Goal: Information Seeking & Learning: Compare options

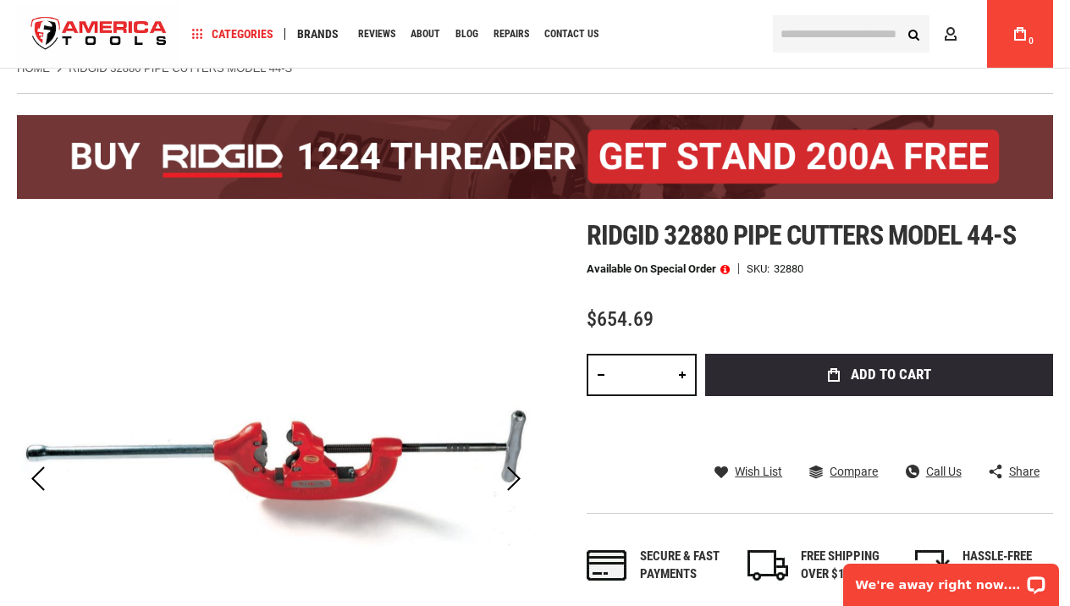
scroll to position [41, 0]
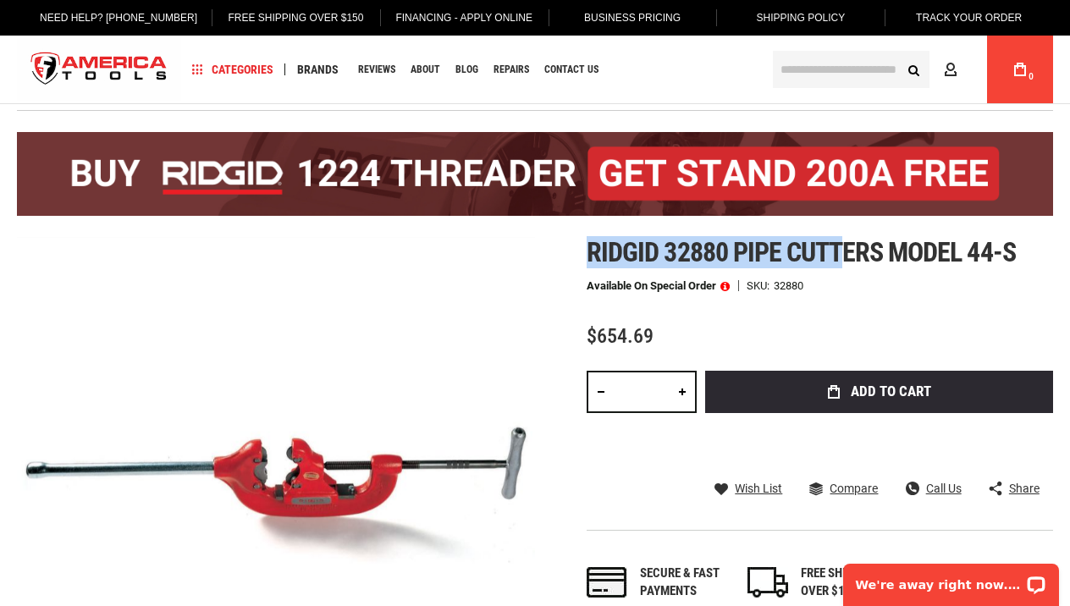
drag, startPoint x: 592, startPoint y: 253, endPoint x: 850, endPoint y: 261, distance: 257.4
click at [850, 261] on span "Ridgid 32880 pipe cutters model 44-s" at bounding box center [801, 252] width 428 height 32
click at [846, 306] on div "Ridgid 32880 pipe cutters model 44-s Available on Special Order SKU 32880 $654.…" at bounding box center [820, 436] width 466 height 398
click at [818, 244] on span "Ridgid 32880 pipe cutters model 44-s" at bounding box center [801, 252] width 428 height 32
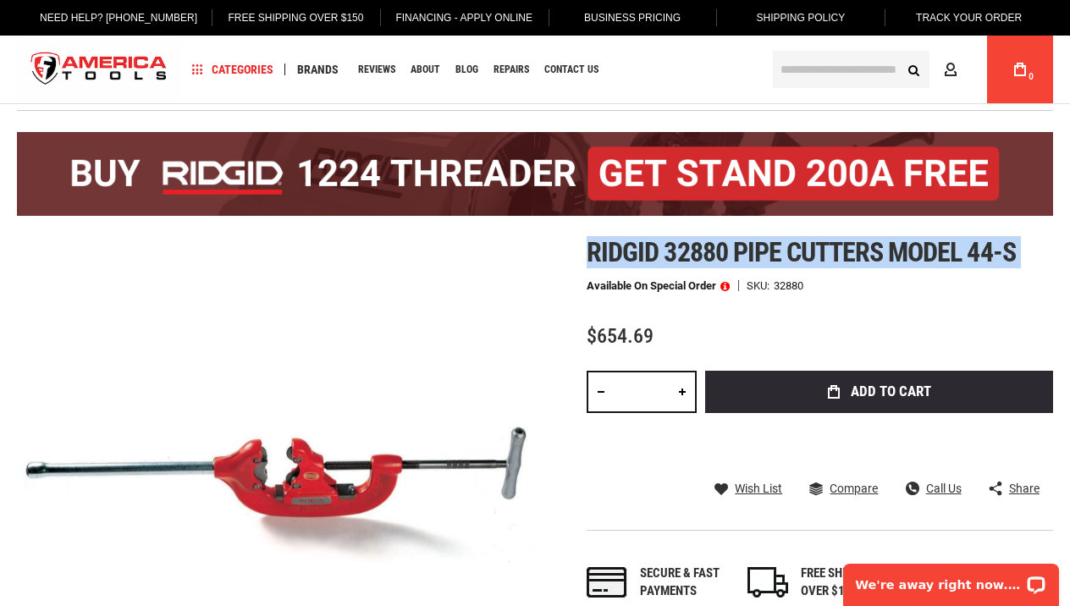
click at [818, 244] on span "Ridgid 32880 pipe cutters model 44-s" at bounding box center [801, 252] width 428 height 32
copy div "Ridgid 32880 pipe cutters model 44-s"
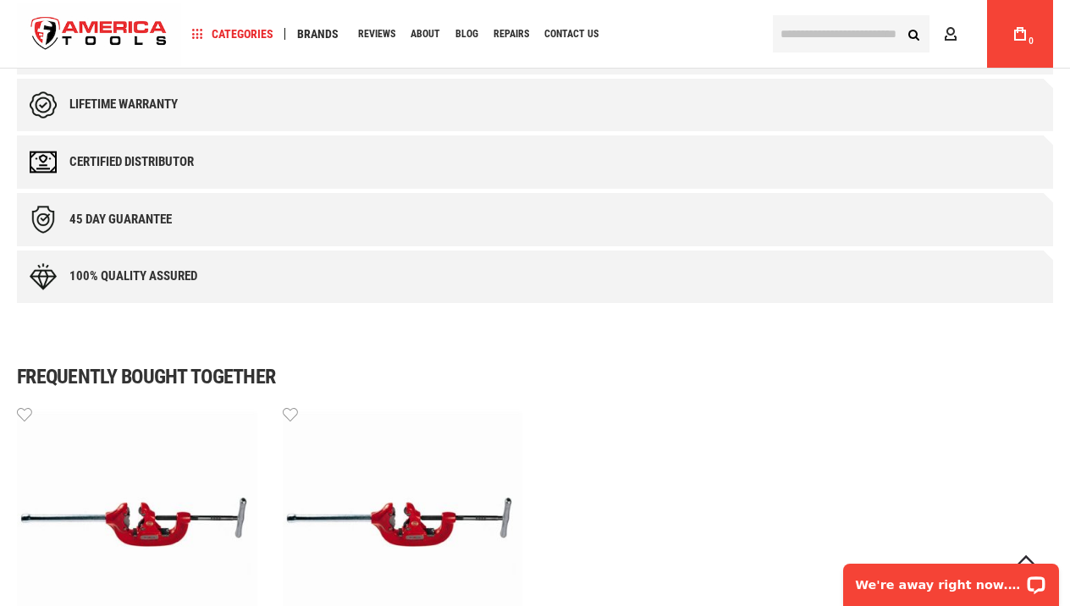
scroll to position [909, 0]
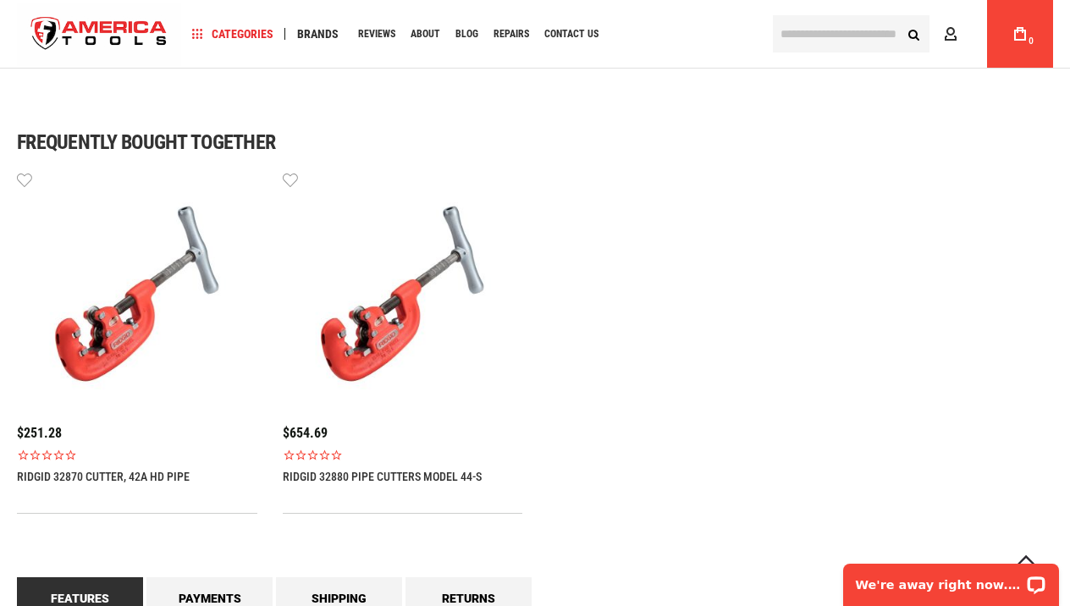
scroll to position [1154, 0]
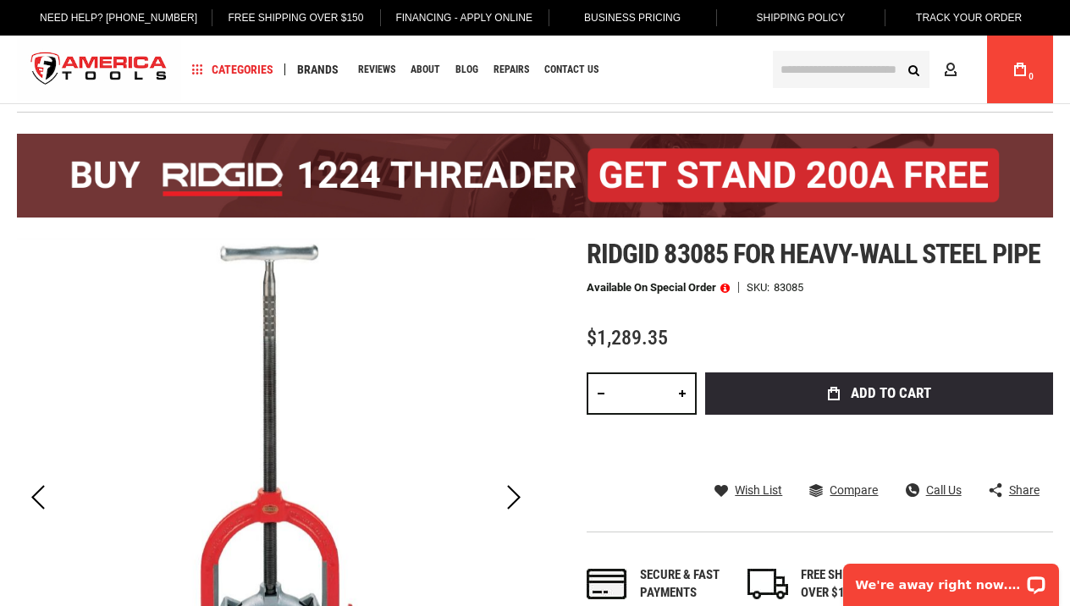
scroll to position [34, 0]
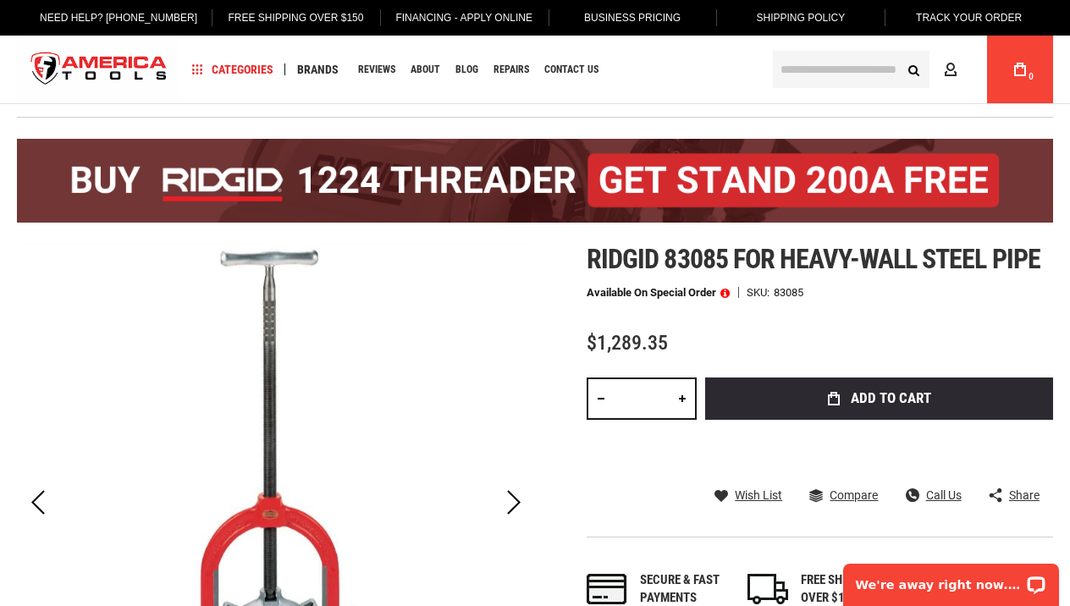
click at [603, 262] on span "Ridgid 83085 for heavy-wall steel pipe" at bounding box center [814, 259] width 454 height 32
click at [636, 262] on span "Ridgid 83085 for heavy-wall steel pipe" at bounding box center [814, 259] width 454 height 32
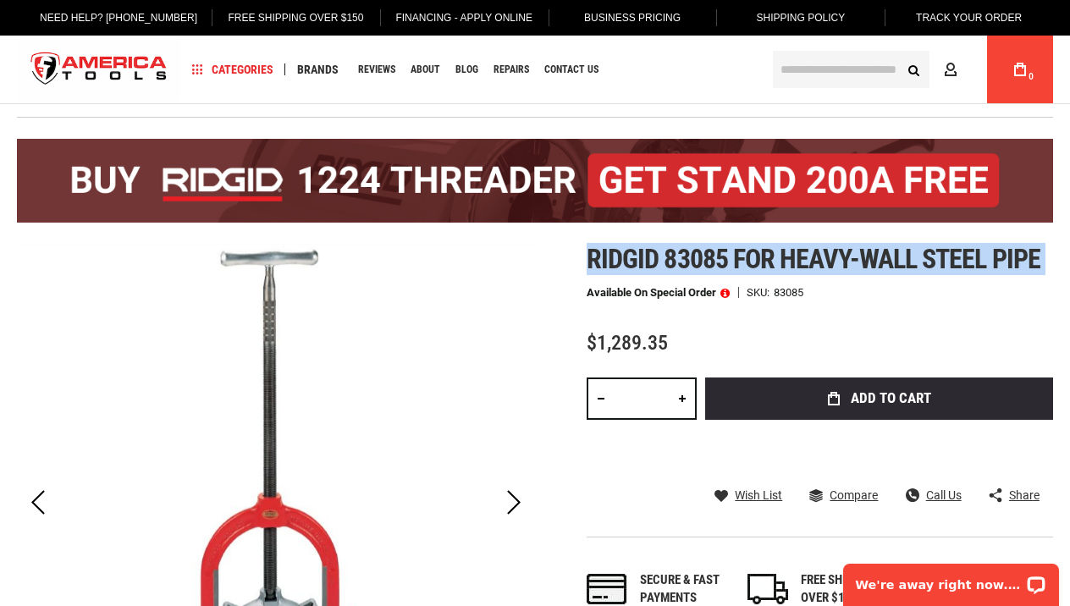
click at [636, 262] on span "Ridgid 83085 for heavy-wall steel pipe" at bounding box center [814, 259] width 454 height 32
